Goal: Task Accomplishment & Management: Use online tool/utility

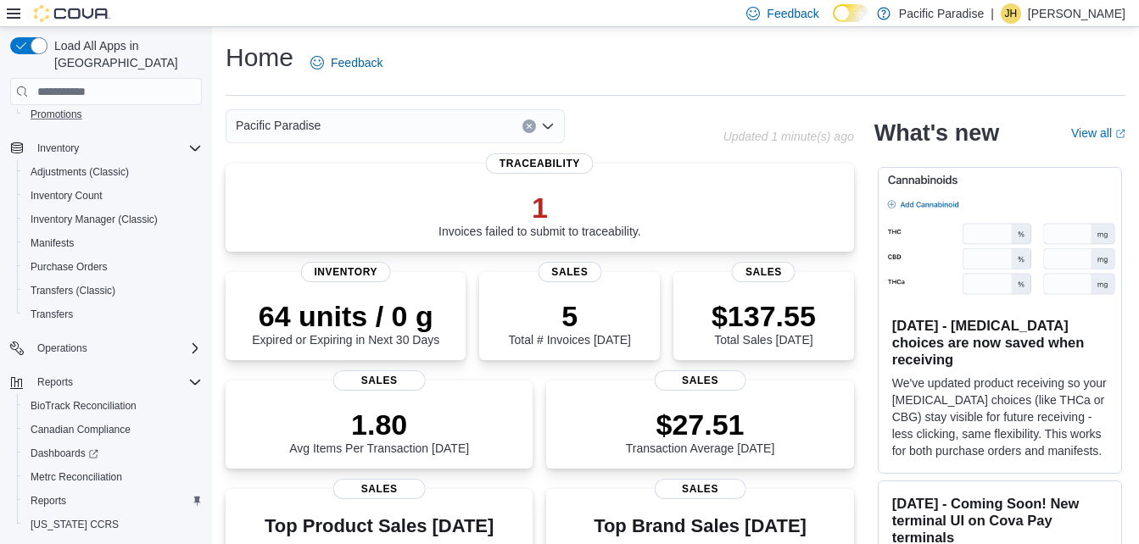
scroll to position [254, 0]
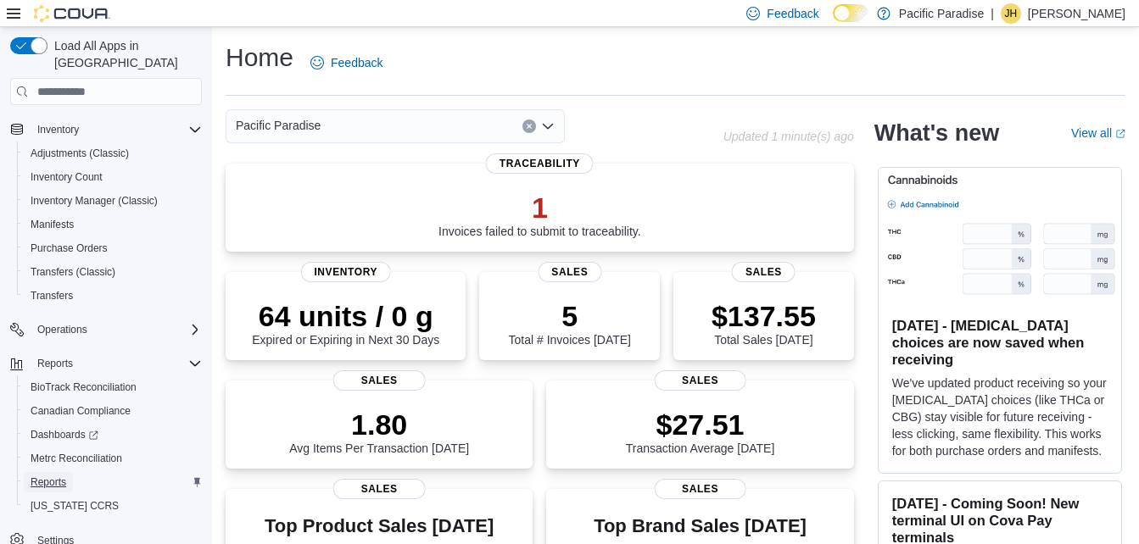
click at [54, 476] on span "Reports" at bounding box center [49, 483] width 36 height 14
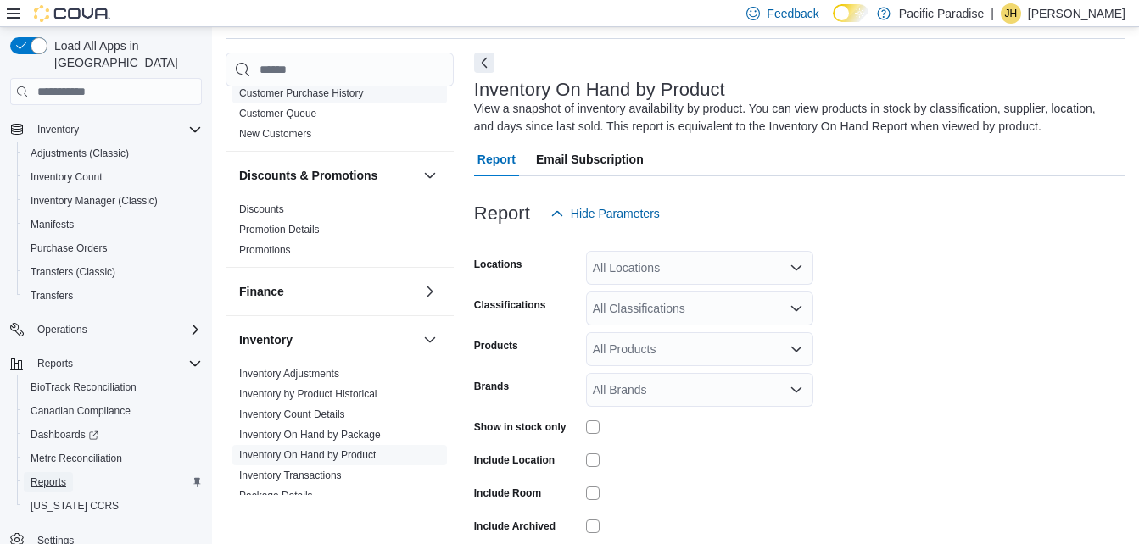
scroll to position [254, 0]
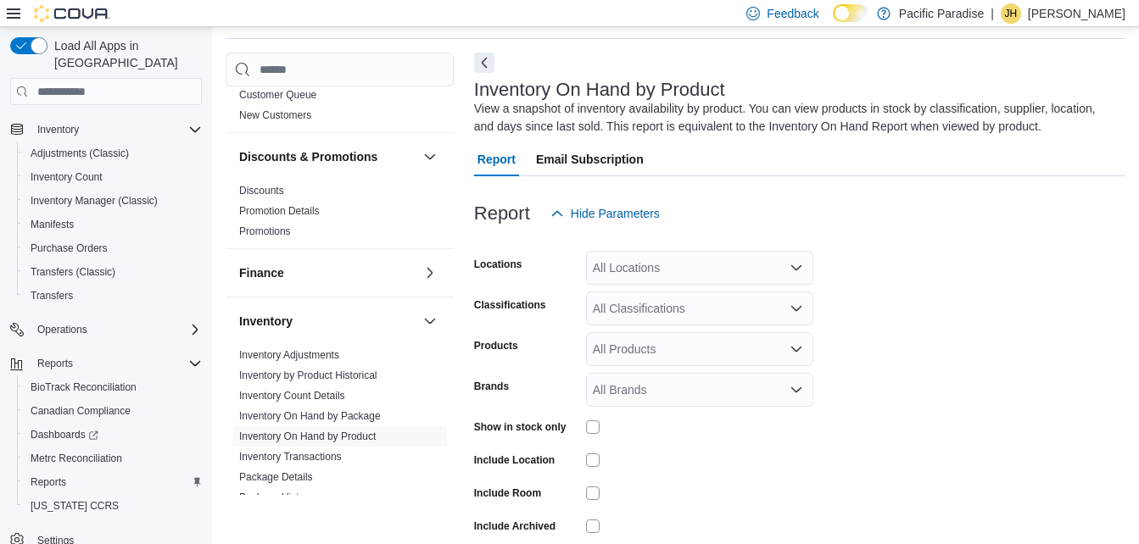
click at [705, 270] on div "All Locations" at bounding box center [699, 268] width 227 height 34
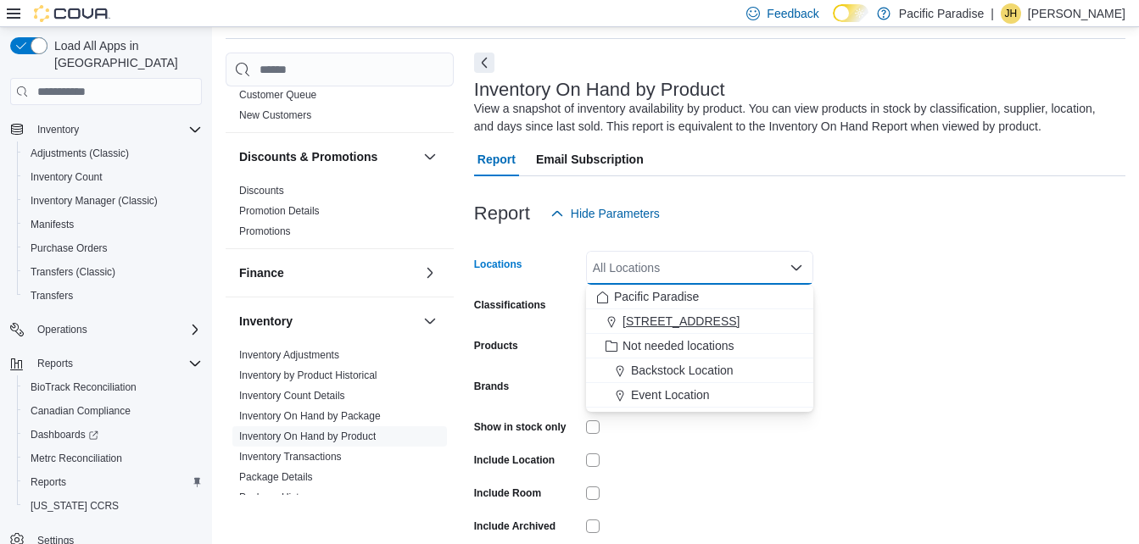
click at [670, 319] on span "[STREET_ADDRESS]" at bounding box center [680, 321] width 117 height 17
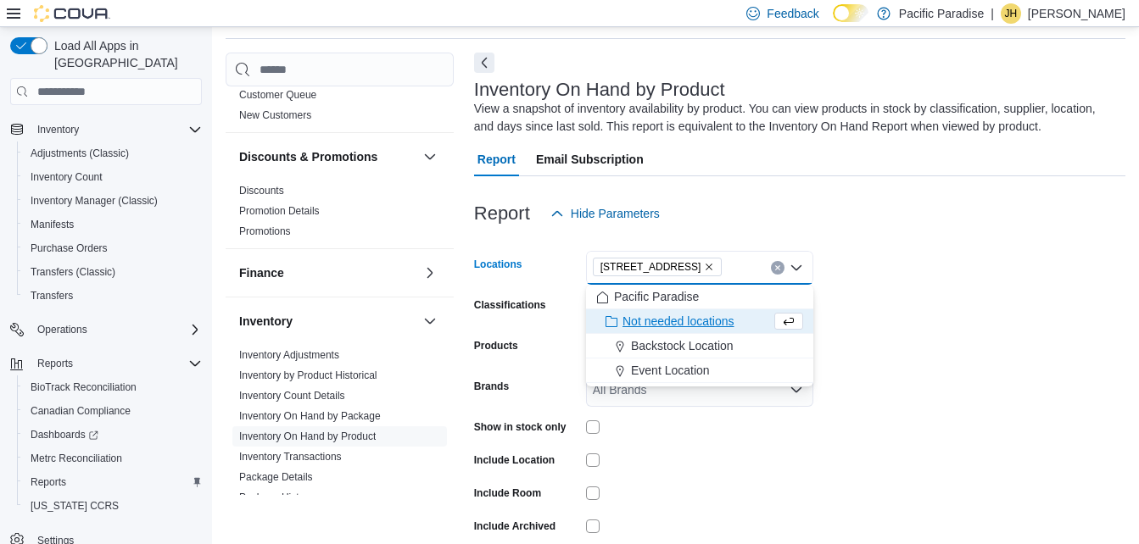
click at [880, 302] on form "Locations [STREET_ADDRESS] Selected. [STREET_ADDRESS]. Press Backspace to delet…" at bounding box center [799, 409] width 651 height 356
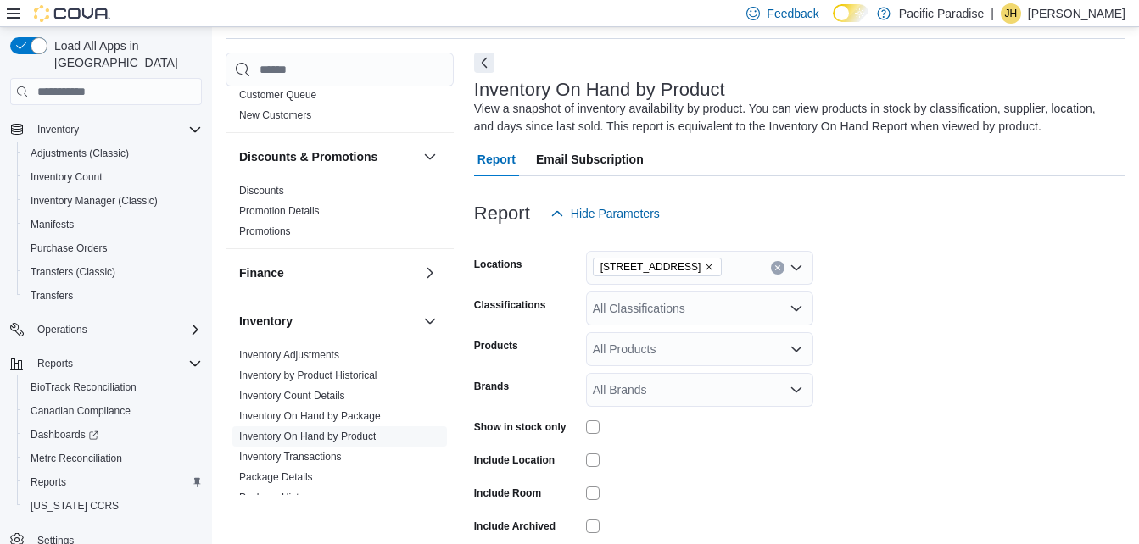
click at [666, 318] on div "All Classifications" at bounding box center [699, 309] width 227 height 34
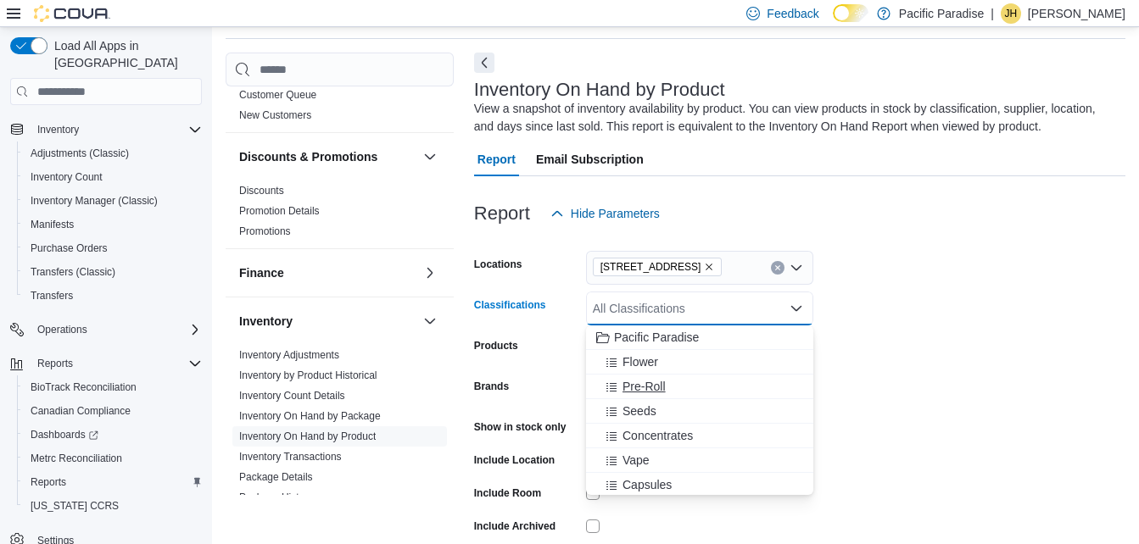
click at [647, 385] on span "Pre-Roll" at bounding box center [643, 386] width 43 height 17
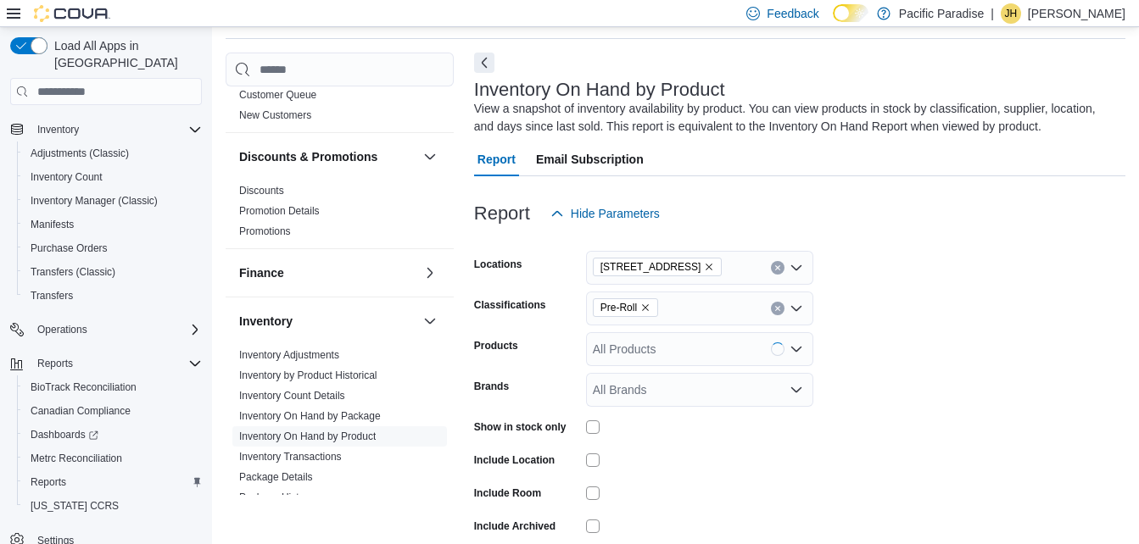
click at [937, 310] on form "Locations [STREET_ADDRESS] Classifications Pre-Roll Products All Products Brand…" at bounding box center [799, 409] width 651 height 356
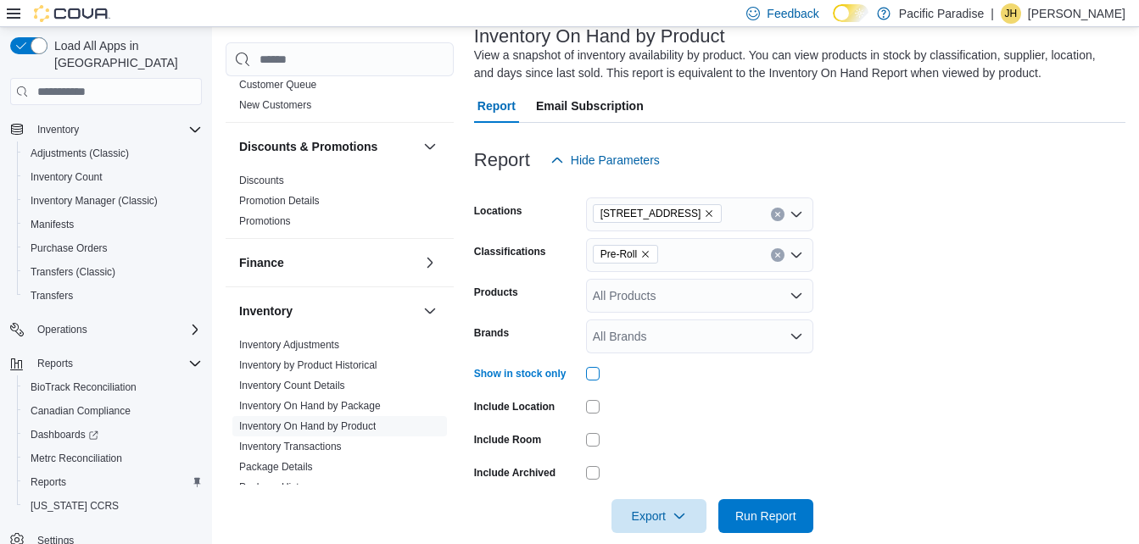
scroll to position [133, 0]
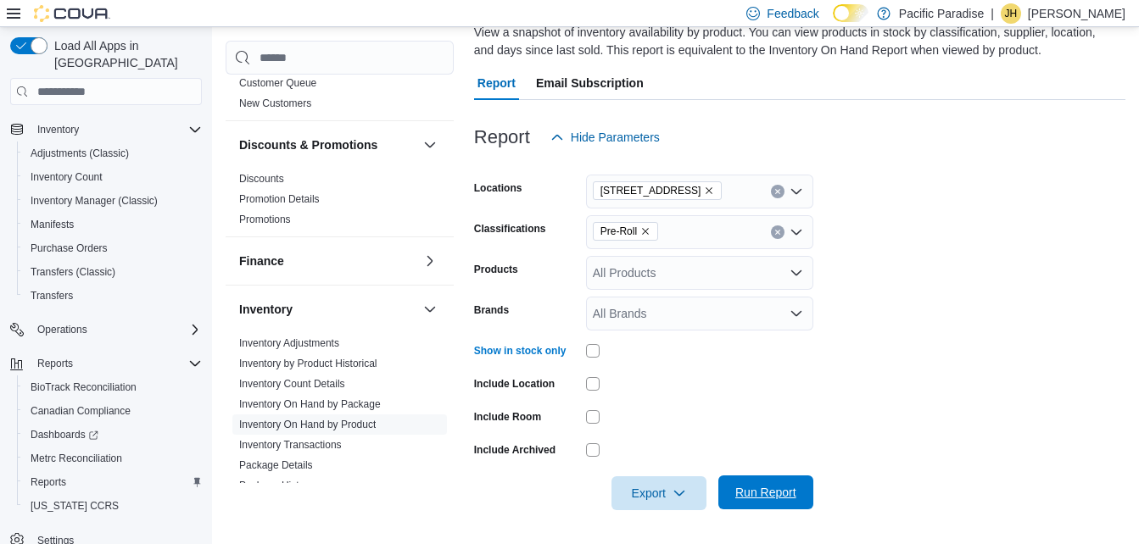
click at [761, 479] on span "Run Report" at bounding box center [765, 493] width 75 height 34
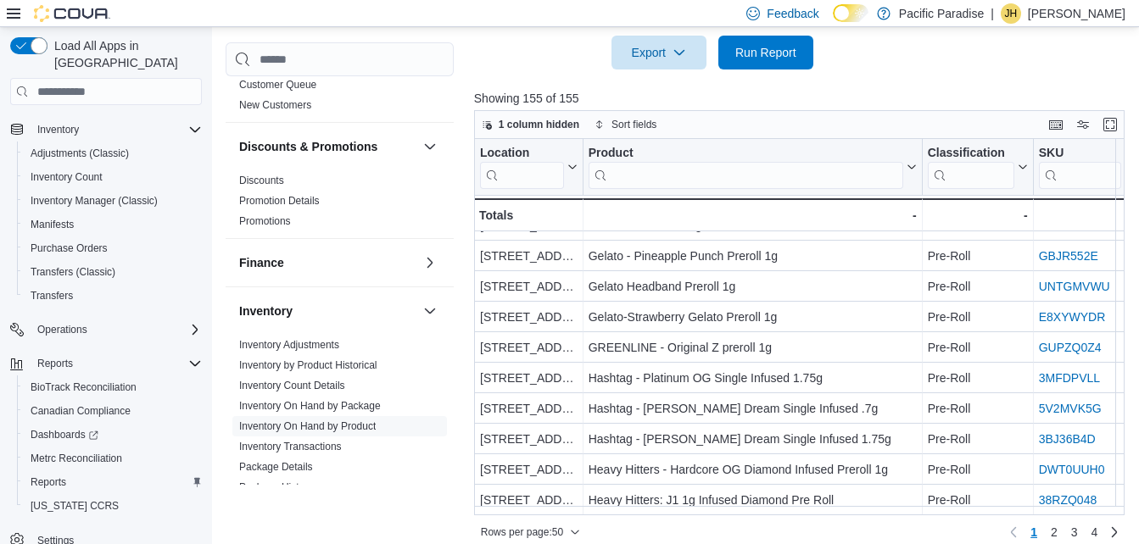
scroll to position [589, 0]
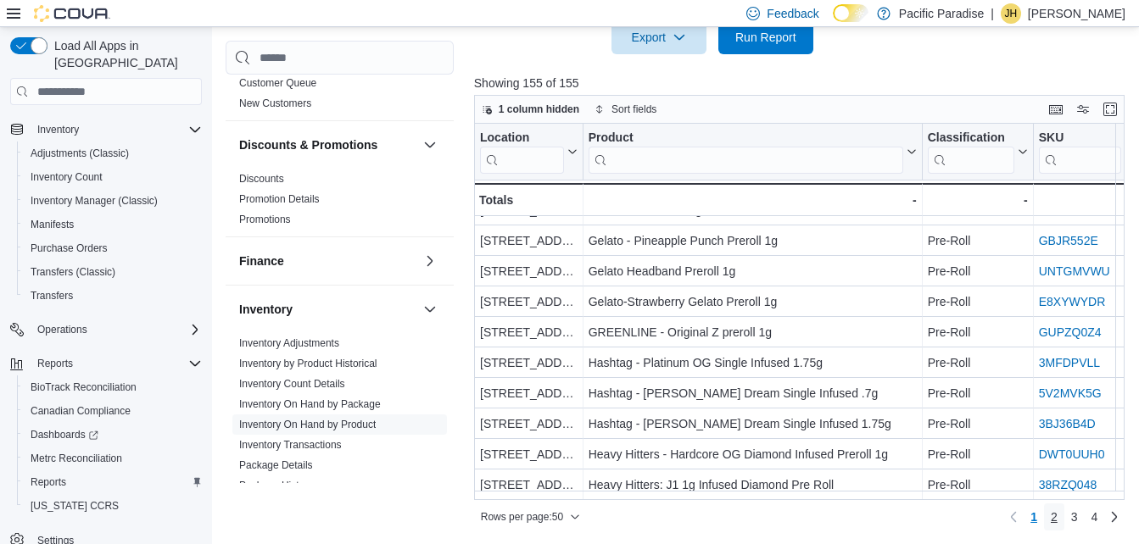
click at [1057, 519] on span "2" at bounding box center [1053, 517] width 7 height 17
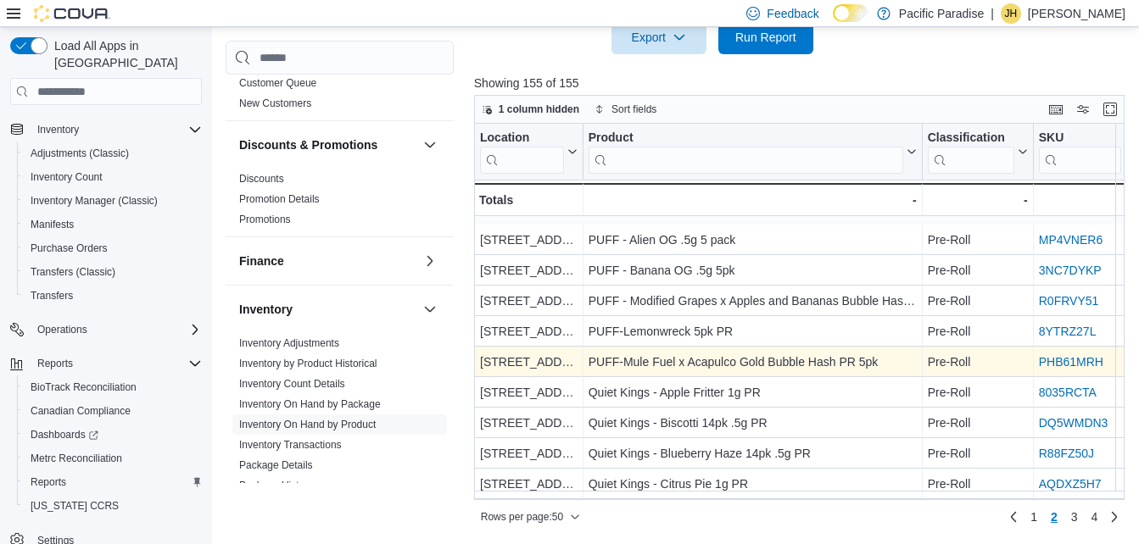
scroll to position [1251, 0]
